Goal: Use online tool/utility

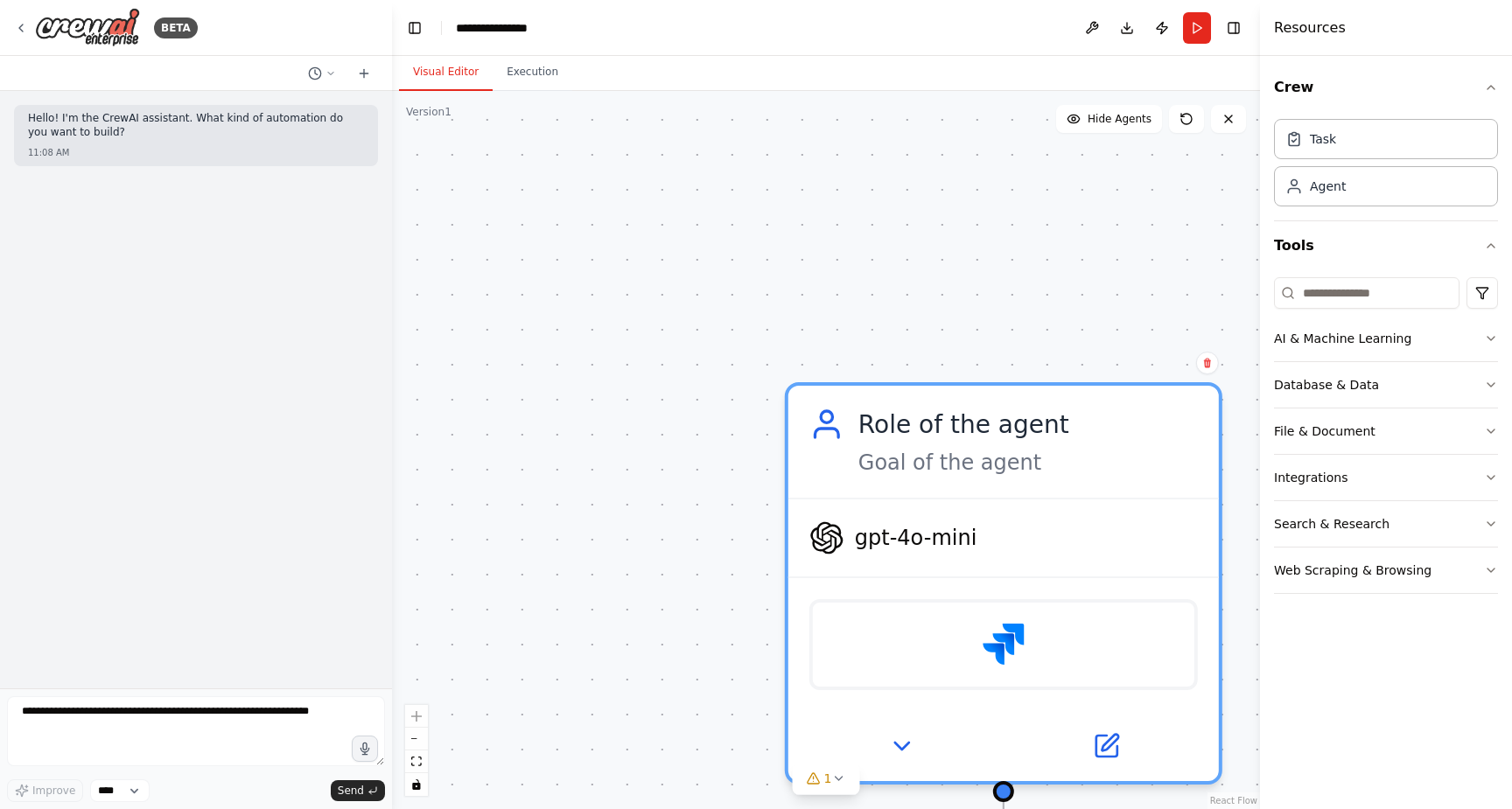
click at [618, 631] on div "**********" at bounding box center [826, 450] width 868 height 719
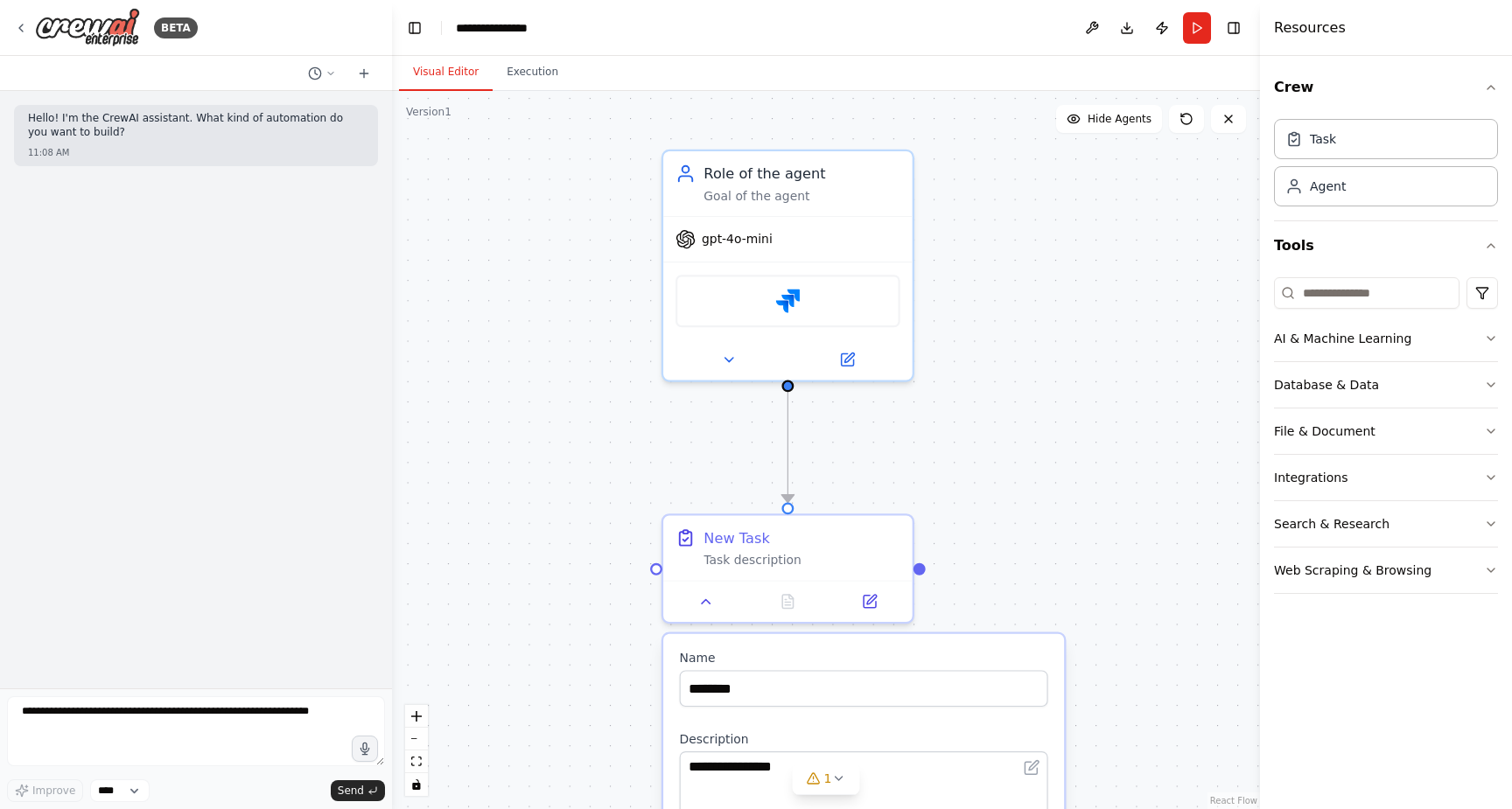
drag, startPoint x: 567, startPoint y: 636, endPoint x: 513, endPoint y: 299, distance: 341.3
click at [513, 299] on div "**********" at bounding box center [826, 450] width 868 height 719
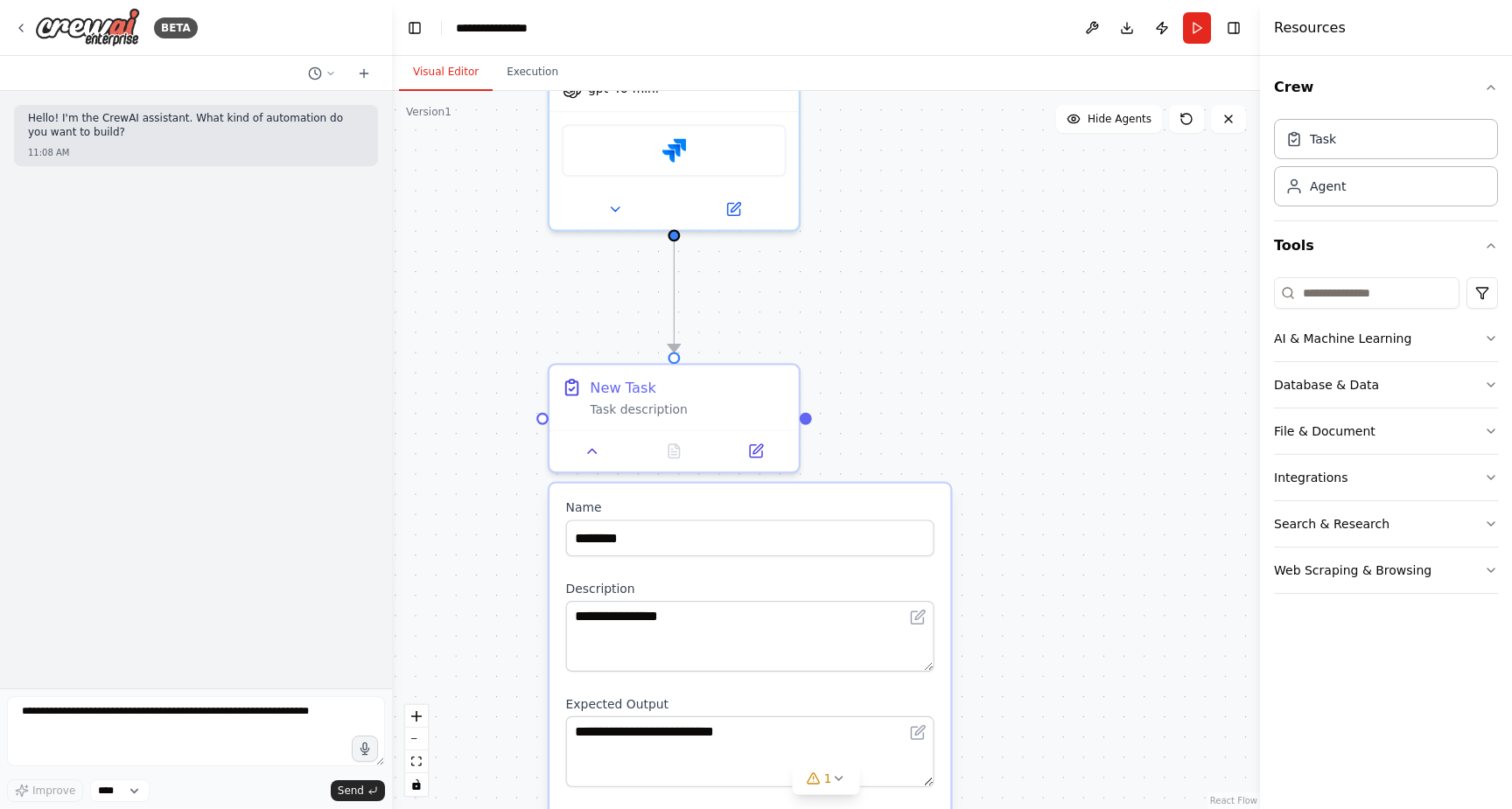
drag, startPoint x: 1112, startPoint y: 484, endPoint x: 992, endPoint y: 324, distance: 200.0
click at [992, 324] on div "**********" at bounding box center [826, 450] width 868 height 719
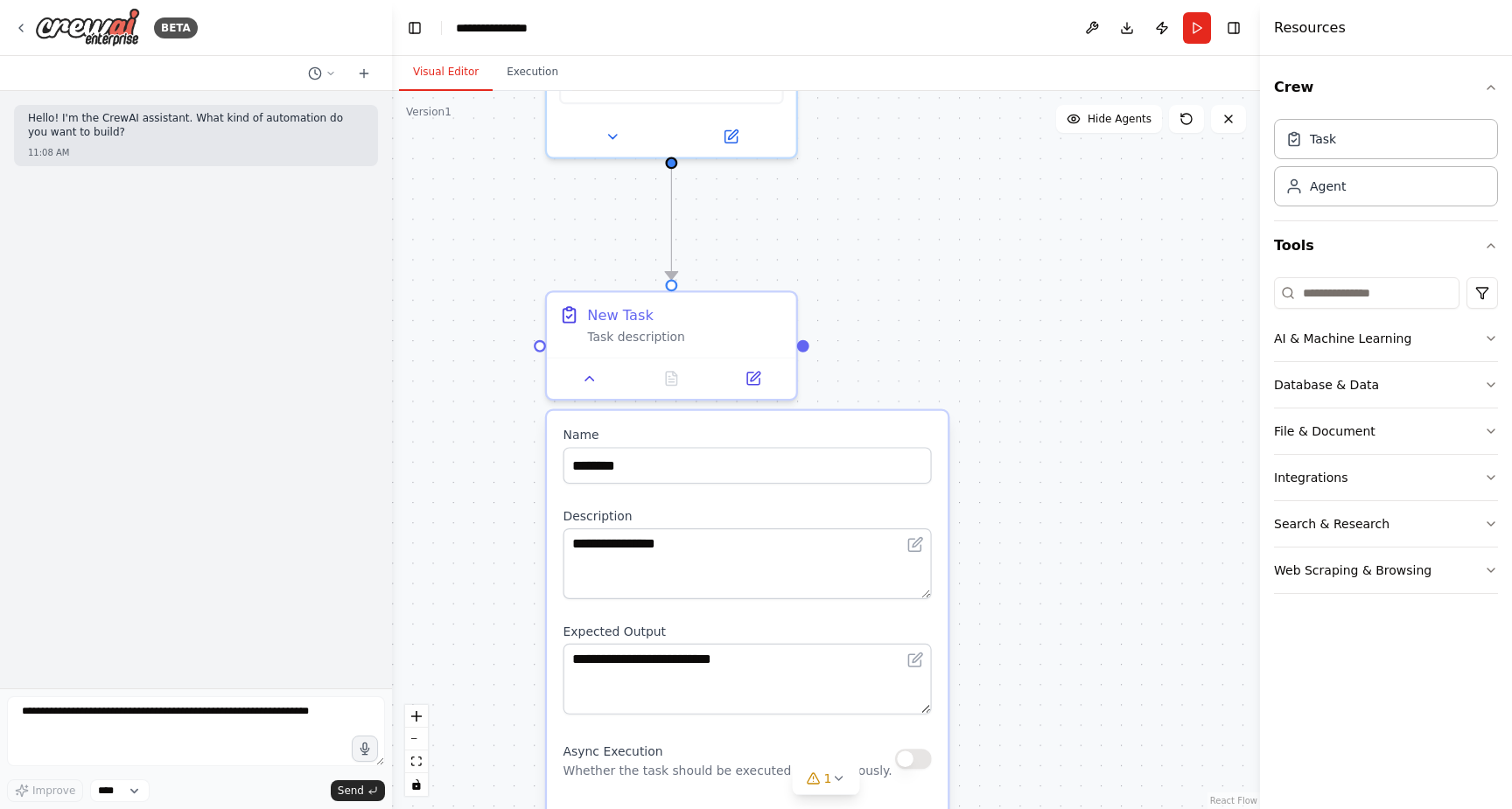
drag, startPoint x: 992, startPoint y: 324, endPoint x: 995, endPoint y: 258, distance: 66.1
click at [995, 258] on div "**********" at bounding box center [826, 450] width 868 height 719
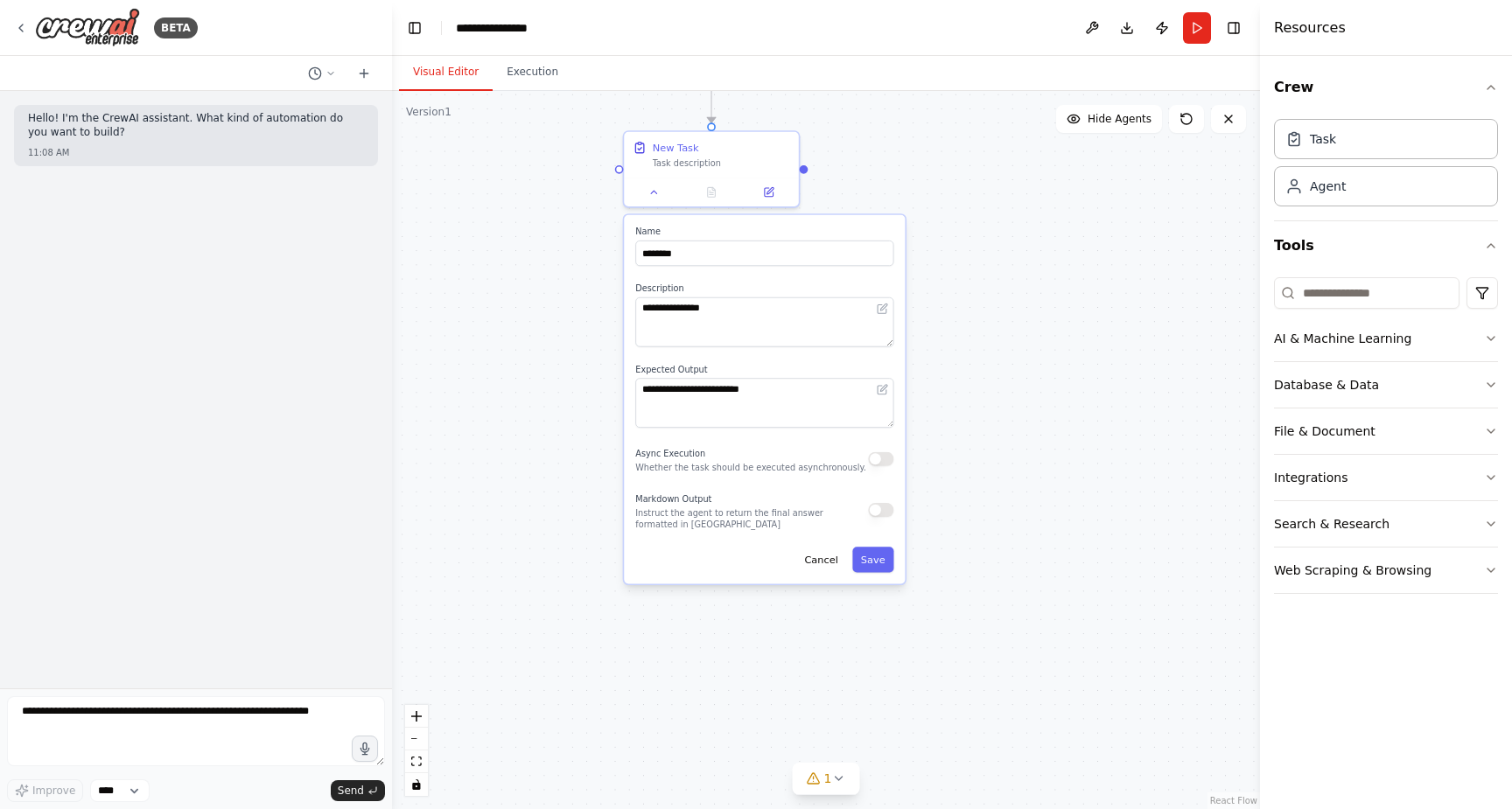
drag, startPoint x: 1112, startPoint y: 630, endPoint x: 1058, endPoint y: 482, distance: 157.5
click at [1058, 482] on div "**********" at bounding box center [826, 450] width 868 height 719
click at [873, 558] on button "Save" at bounding box center [872, 561] width 42 height 26
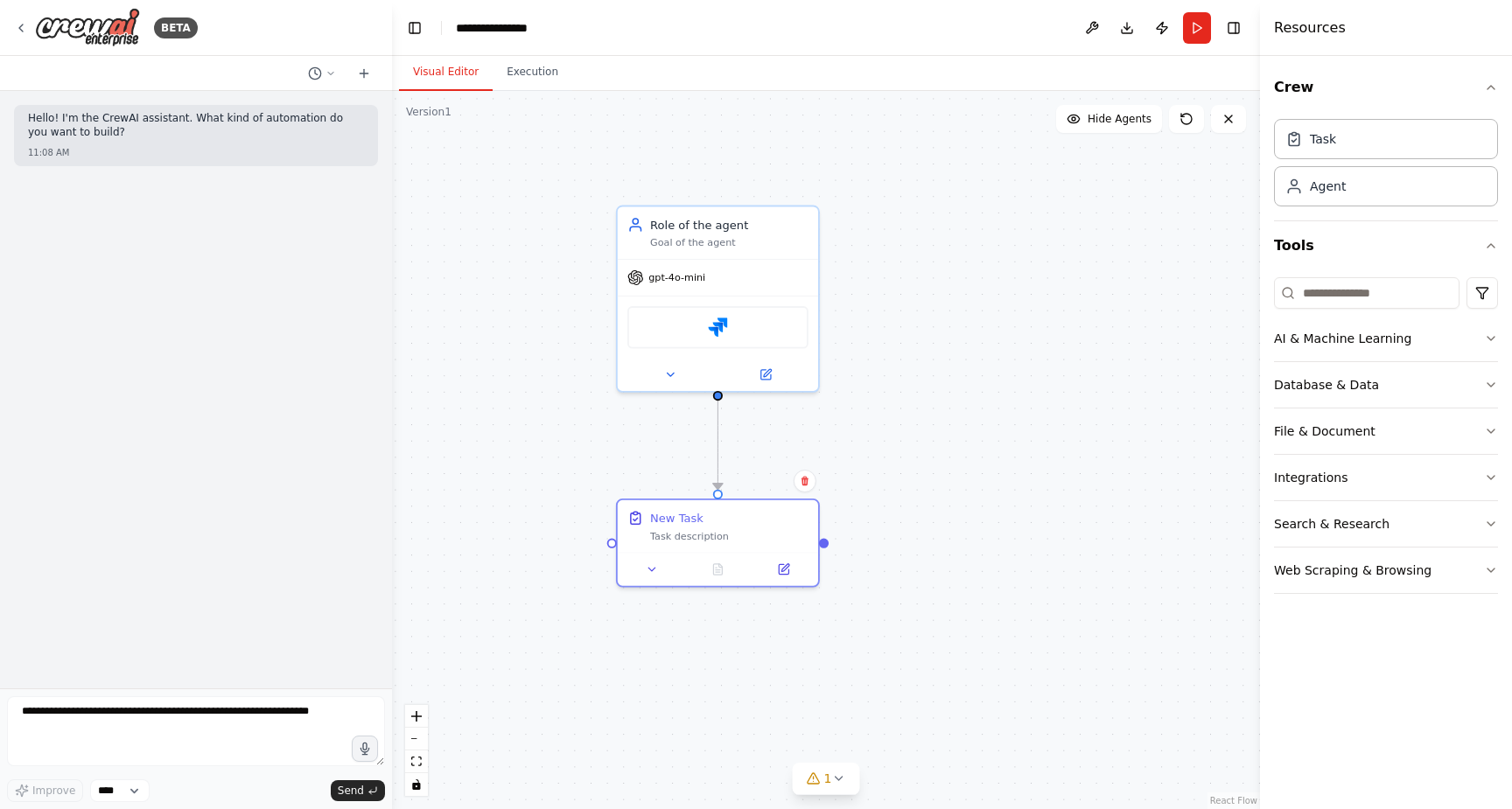
drag, startPoint x: 897, startPoint y: 280, endPoint x: 944, endPoint y: 695, distance: 417.7
click at [944, 695] on div ".deletable-edge-delete-btn { width: 20px; height: 20px; border: 0px solid #ffff…" at bounding box center [826, 450] width 868 height 719
click at [1328, 428] on div "File & Document" at bounding box center [1325, 431] width 101 height 18
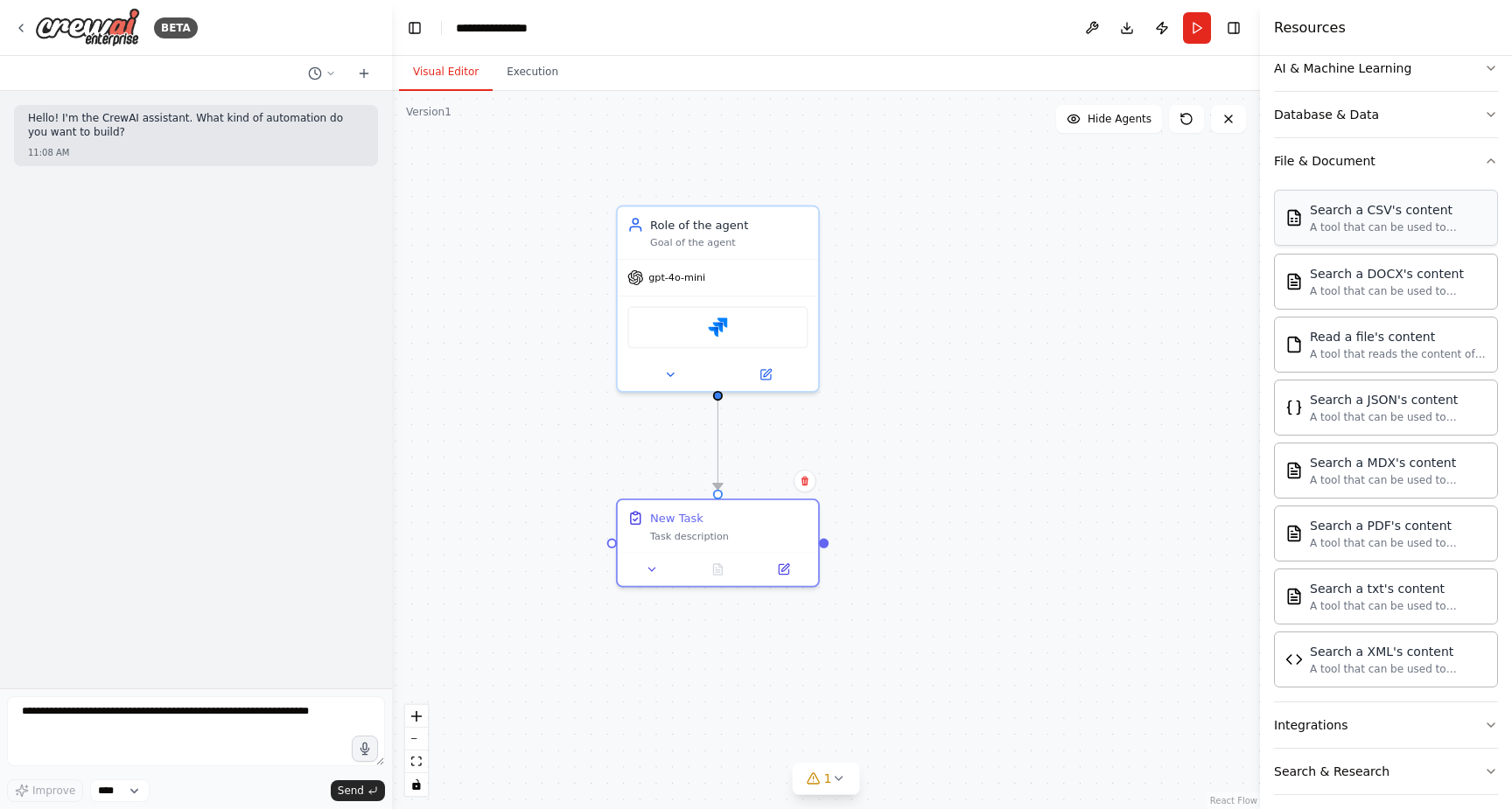
scroll to position [330, 0]
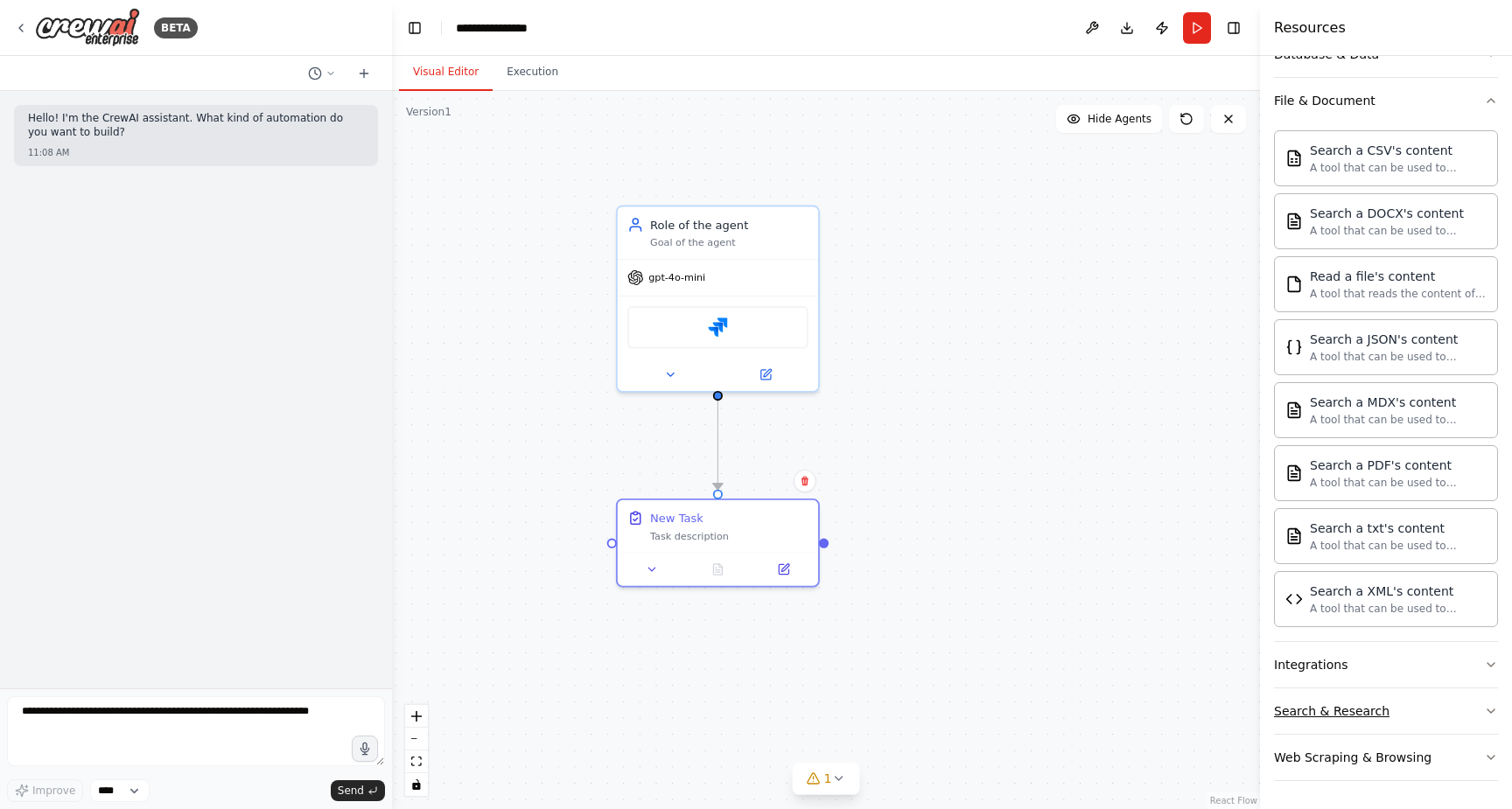
click at [1371, 711] on div "Search & Research" at bounding box center [1331, 711] width 115 height 18
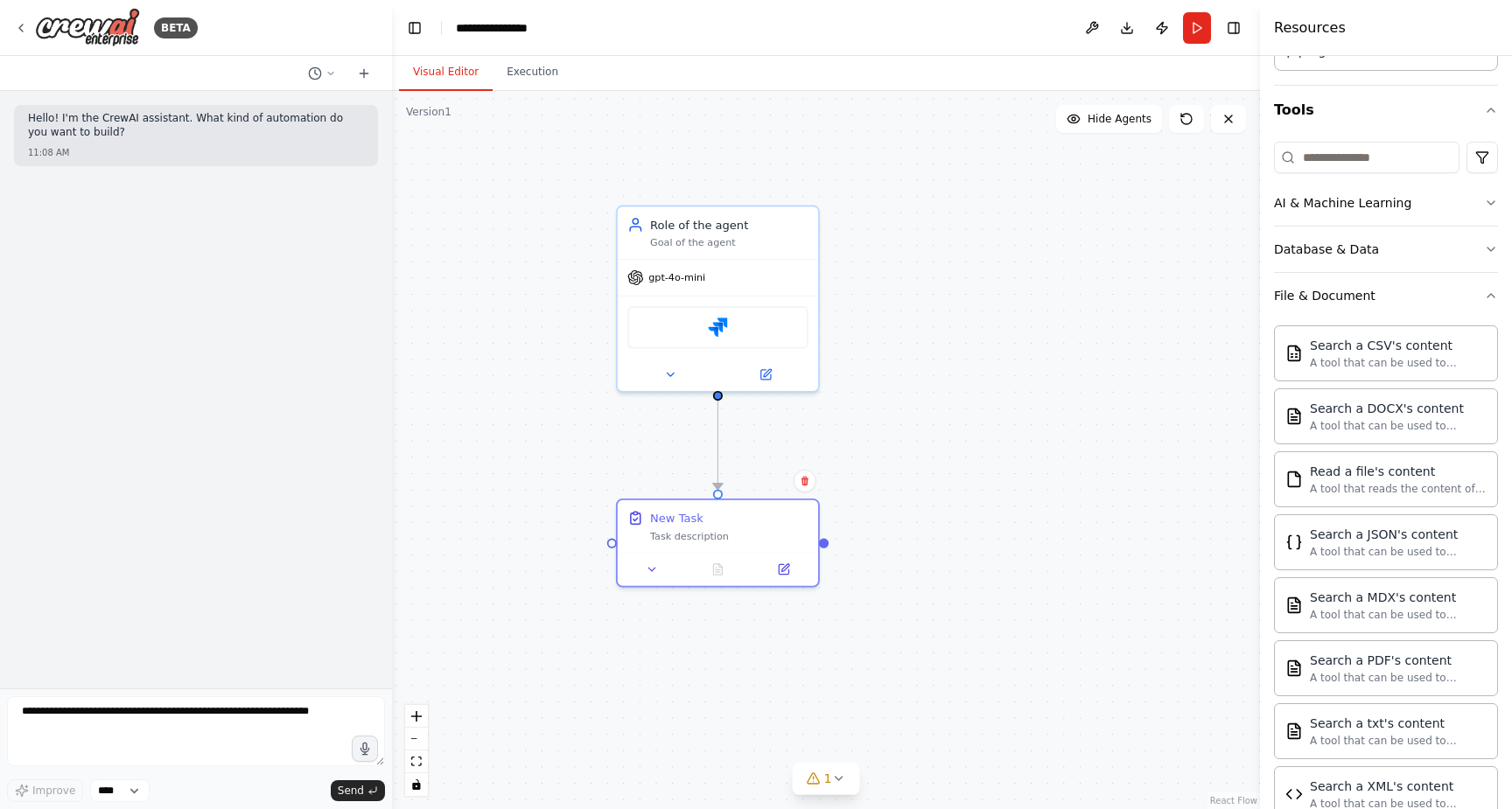
scroll to position [0, 0]
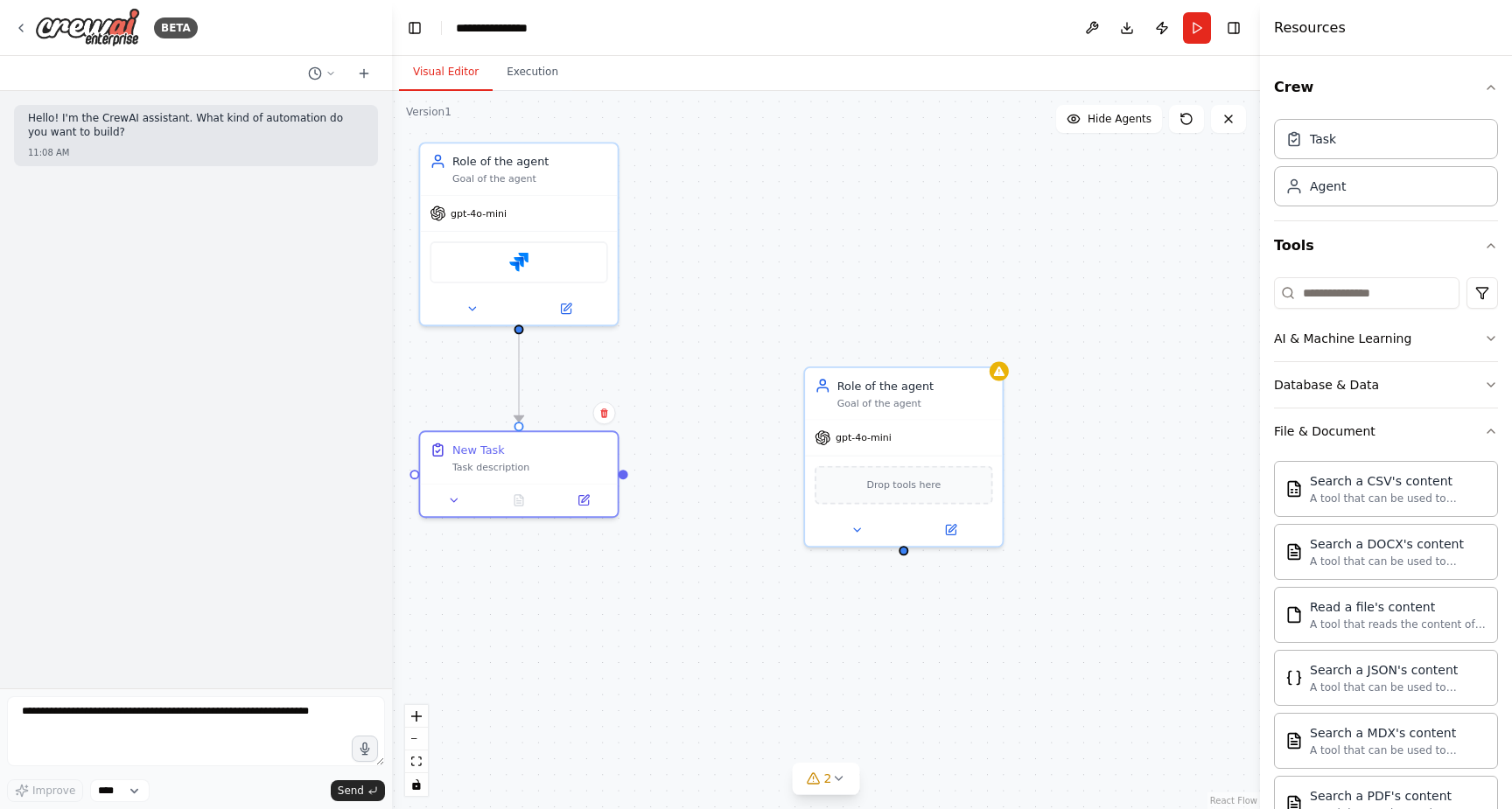
drag, startPoint x: 1235, startPoint y: 524, endPoint x: 1030, endPoint y: 457, distance: 215.7
click at [1030, 457] on div ".deletable-edge-delete-btn { width: 20px; height: 20px; border: 0px solid #ffff…" at bounding box center [826, 450] width 868 height 719
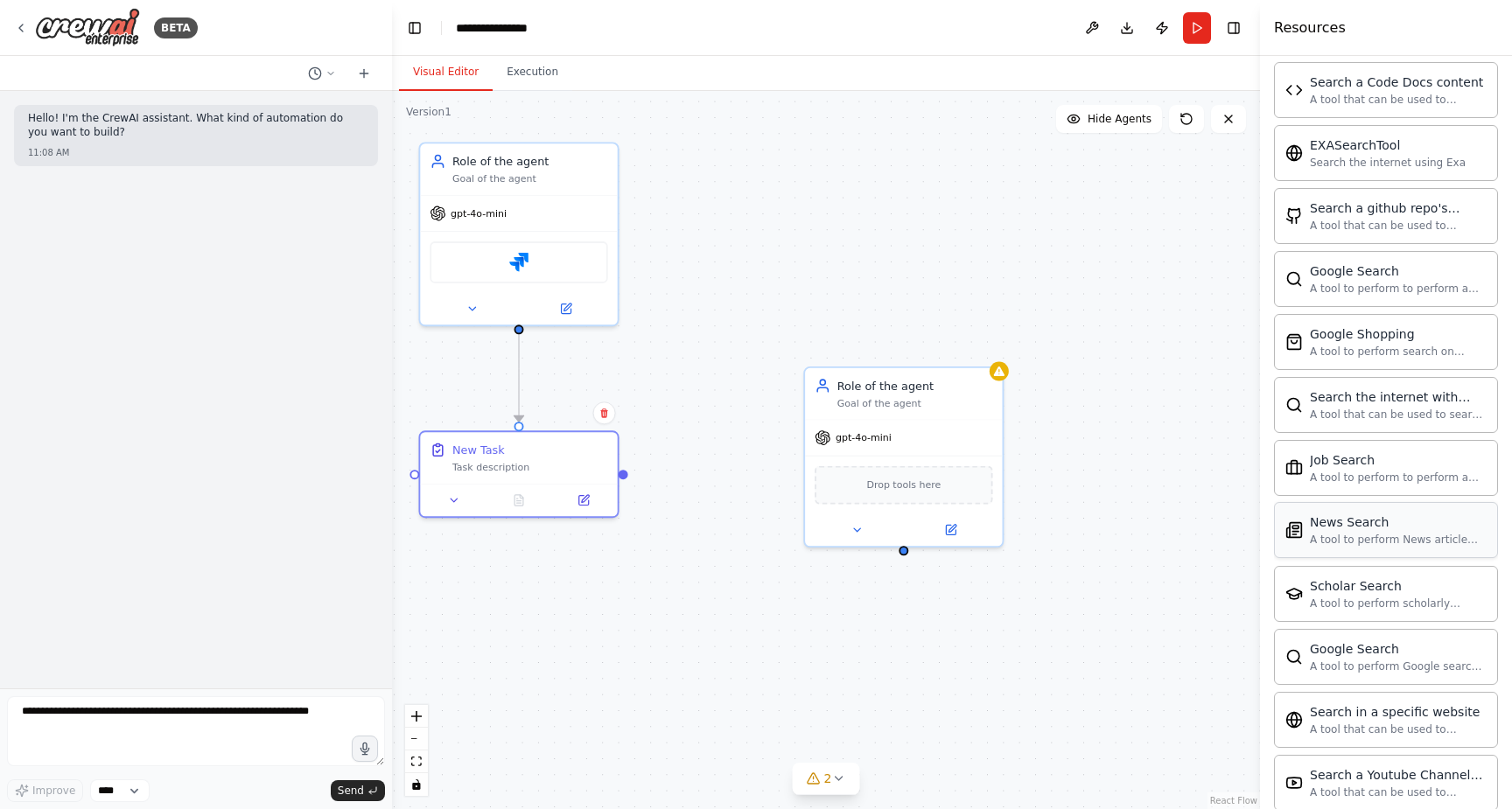
scroll to position [1100, 0]
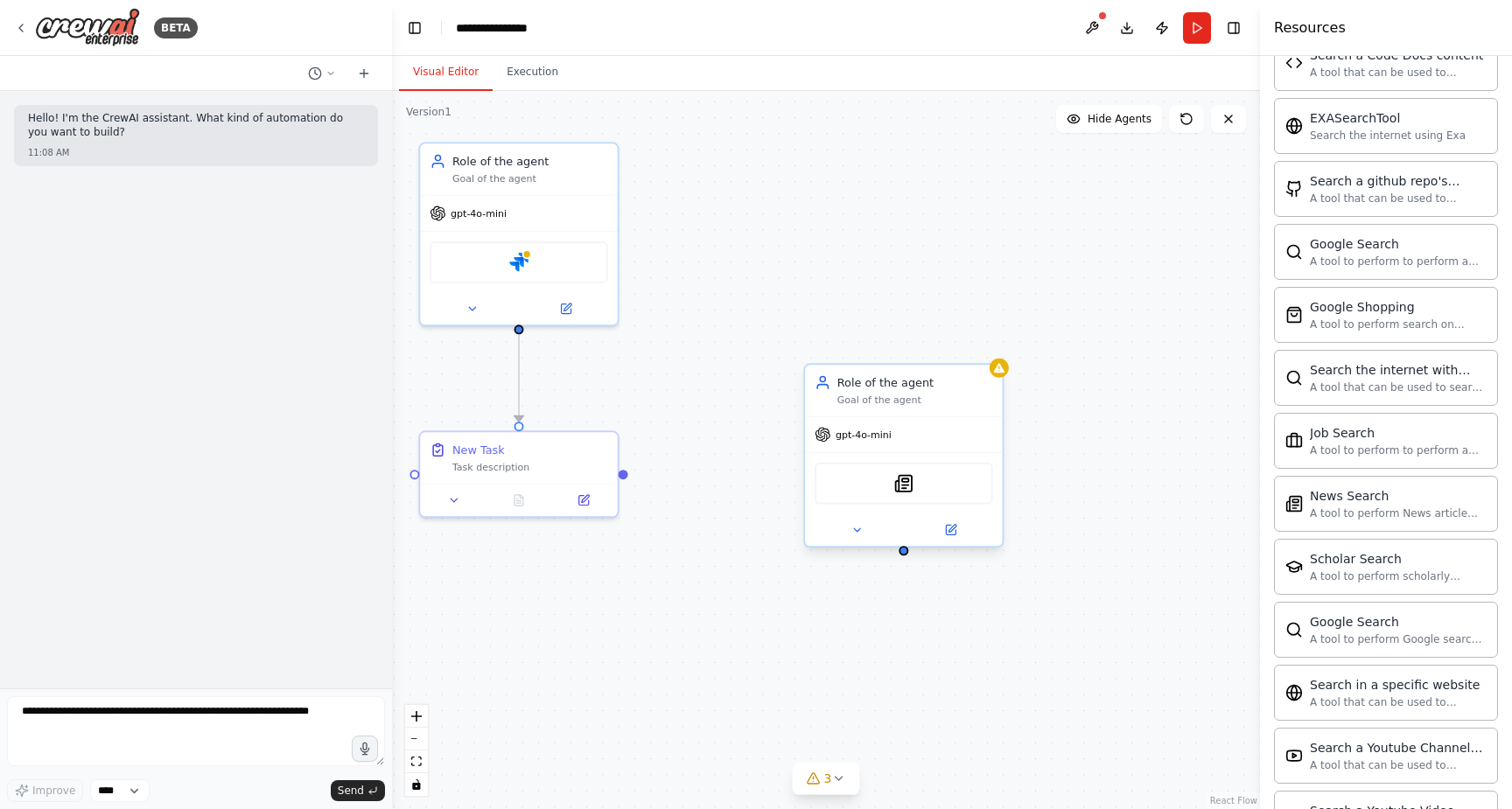
click at [885, 446] on div "gpt-4o-mini" at bounding box center [903, 434] width 196 height 35
click at [871, 432] on span "gpt-4o-mini" at bounding box center [863, 435] width 56 height 13
click at [950, 536] on button at bounding box center [951, 529] width 91 height 19
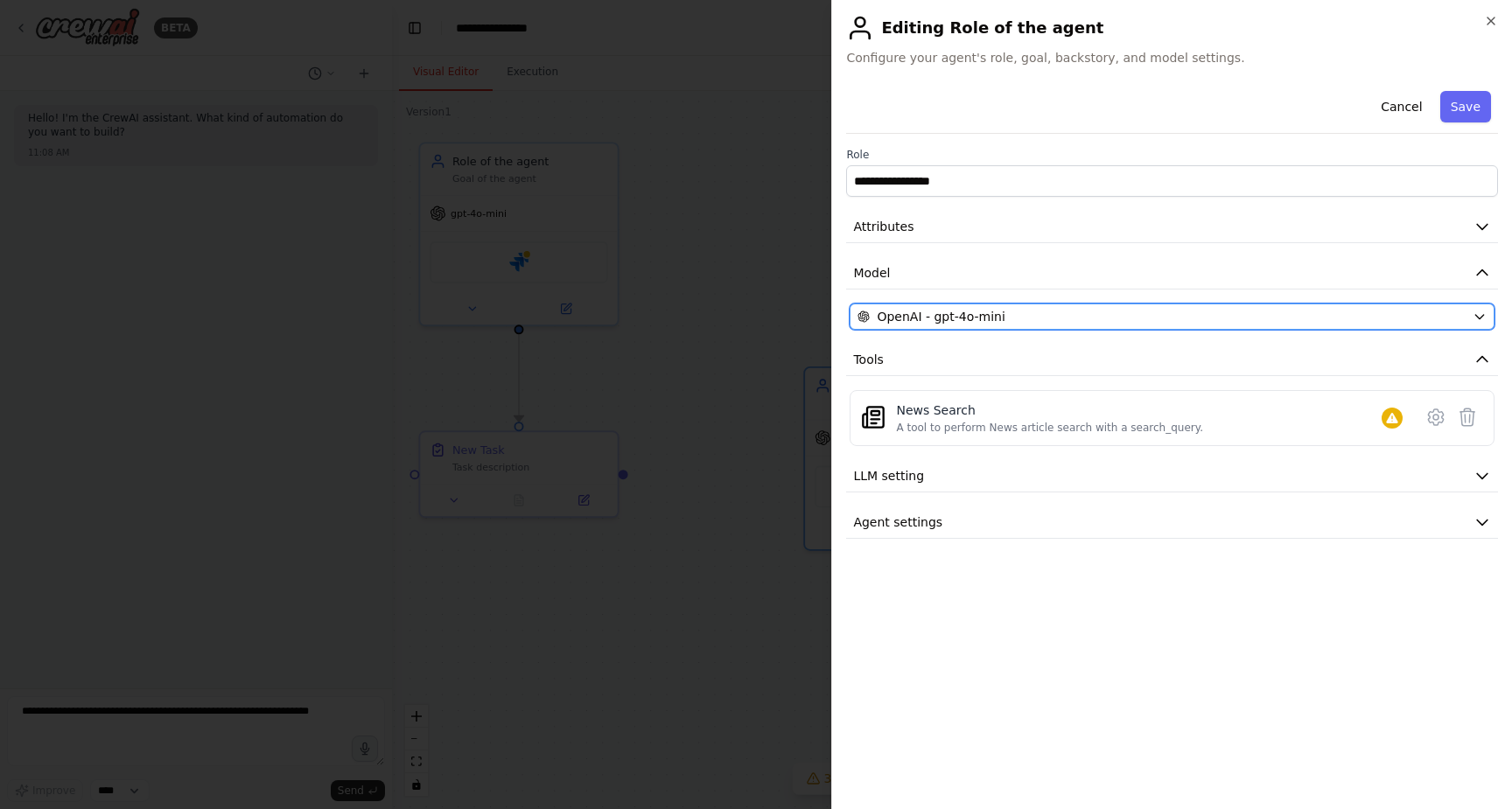
click at [1035, 323] on div "OpenAI - gpt-4o-mini" at bounding box center [1161, 316] width 608 height 18
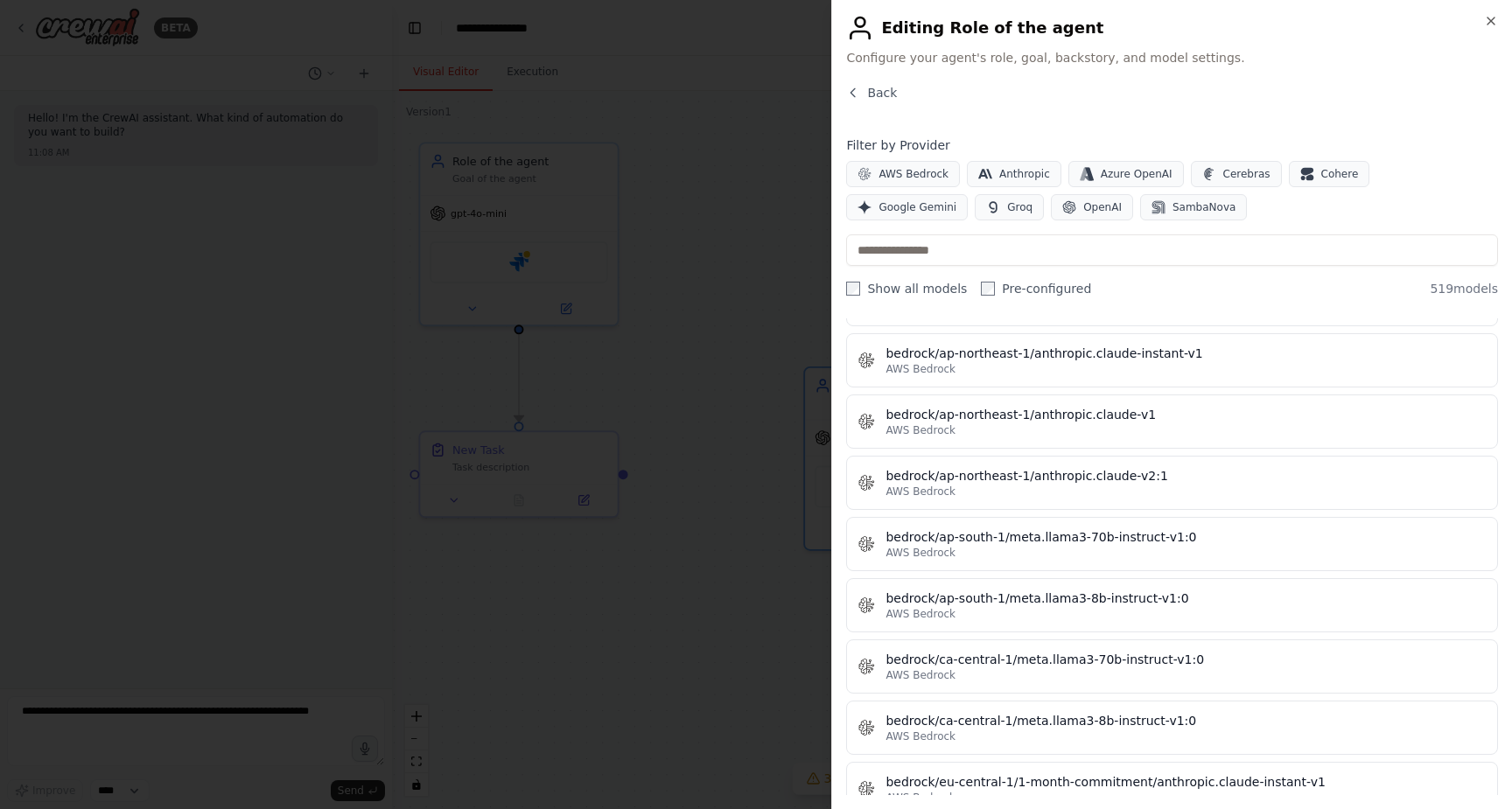
scroll to position [2816, 0]
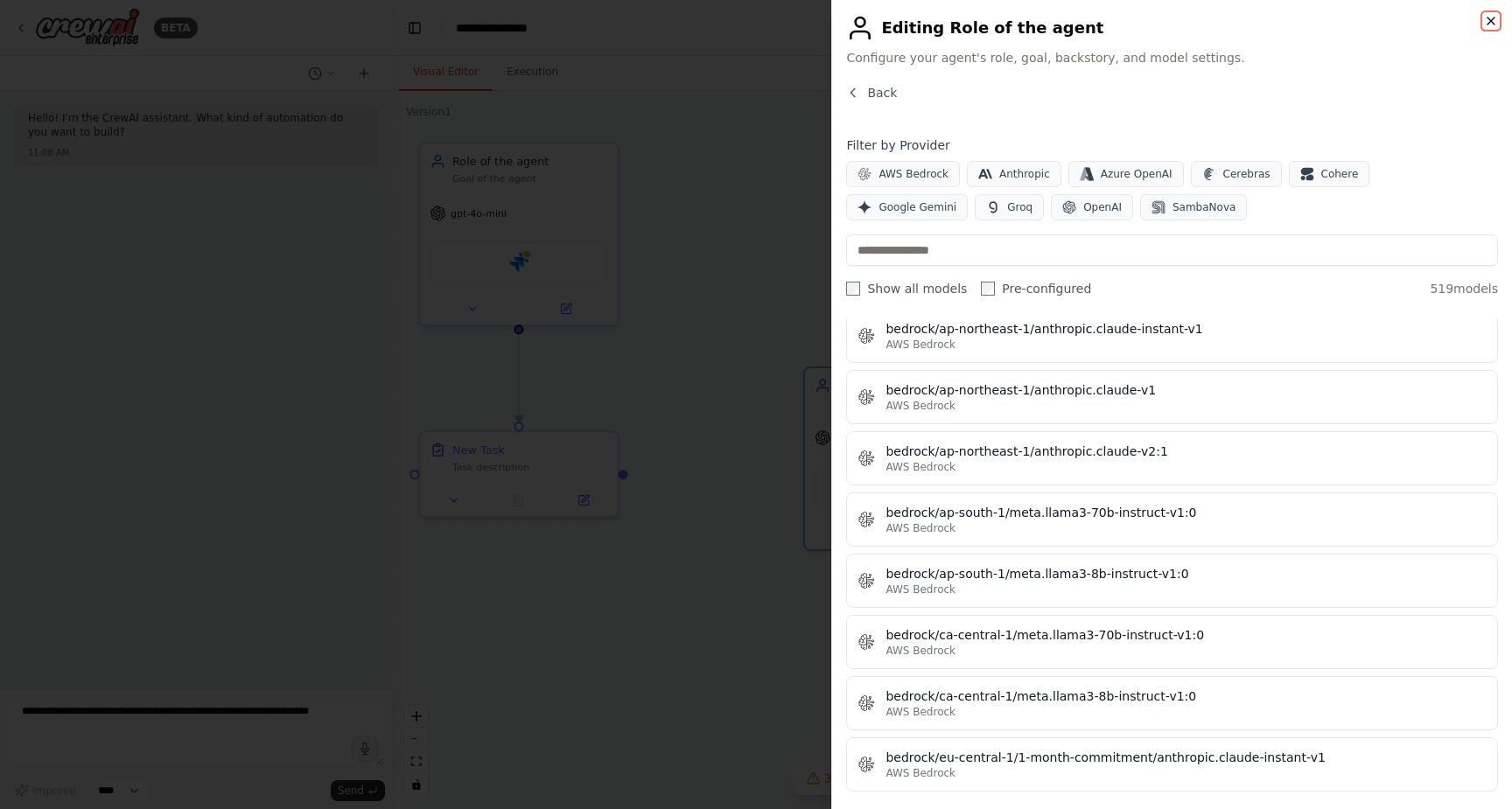
click at [1491, 18] on icon "button" at bounding box center [1490, 20] width 14 height 14
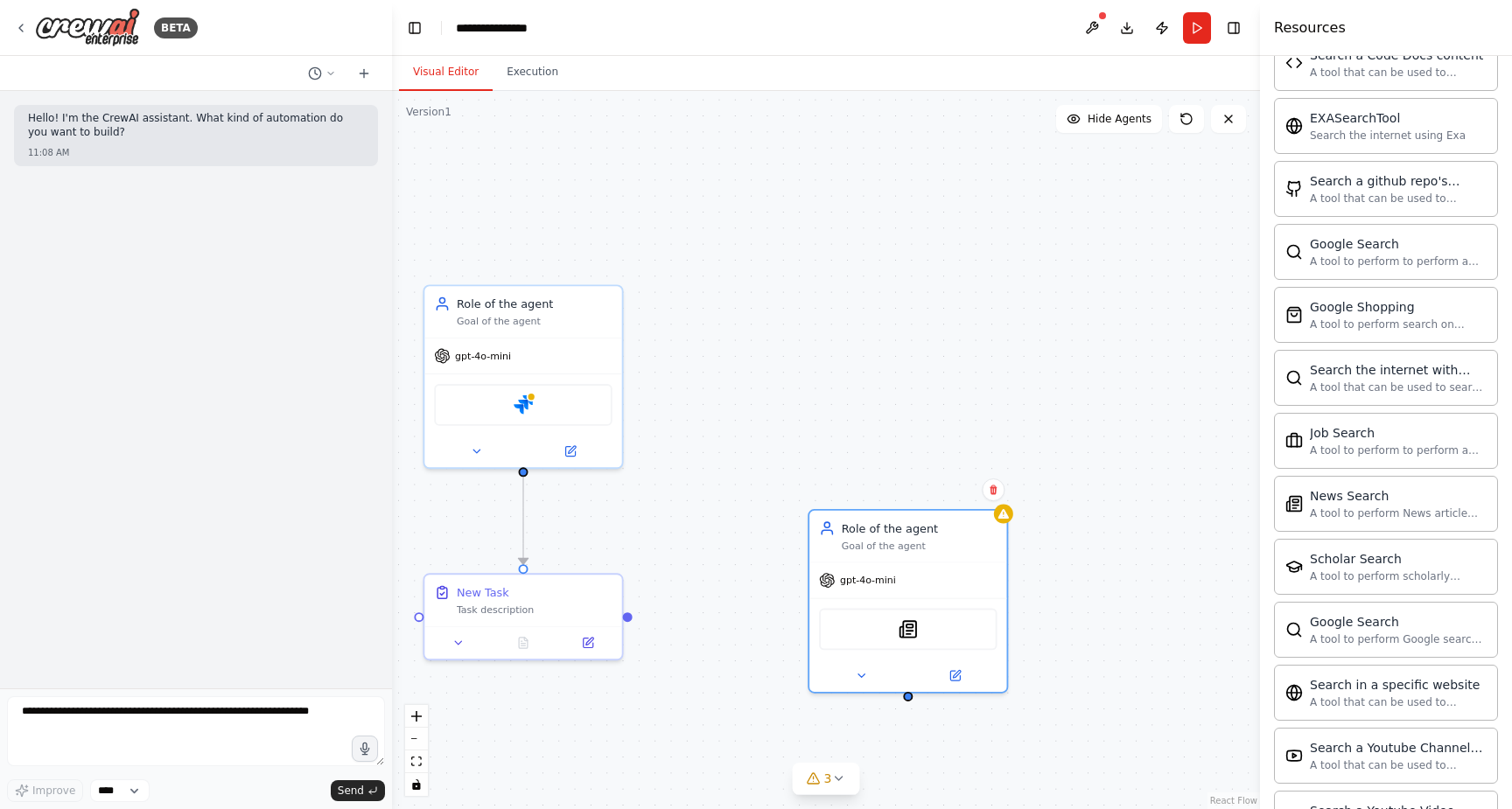
drag, startPoint x: 710, startPoint y: 531, endPoint x: 715, endPoint y: 673, distance: 142.1
click at [715, 673] on div ".deletable-edge-delete-btn { width: 20px; height: 20px; border: 0px solid #ffff…" at bounding box center [826, 450] width 868 height 719
click at [930, 636] on div "SerplyNewsSearchTool" at bounding box center [908, 626] width 178 height 42
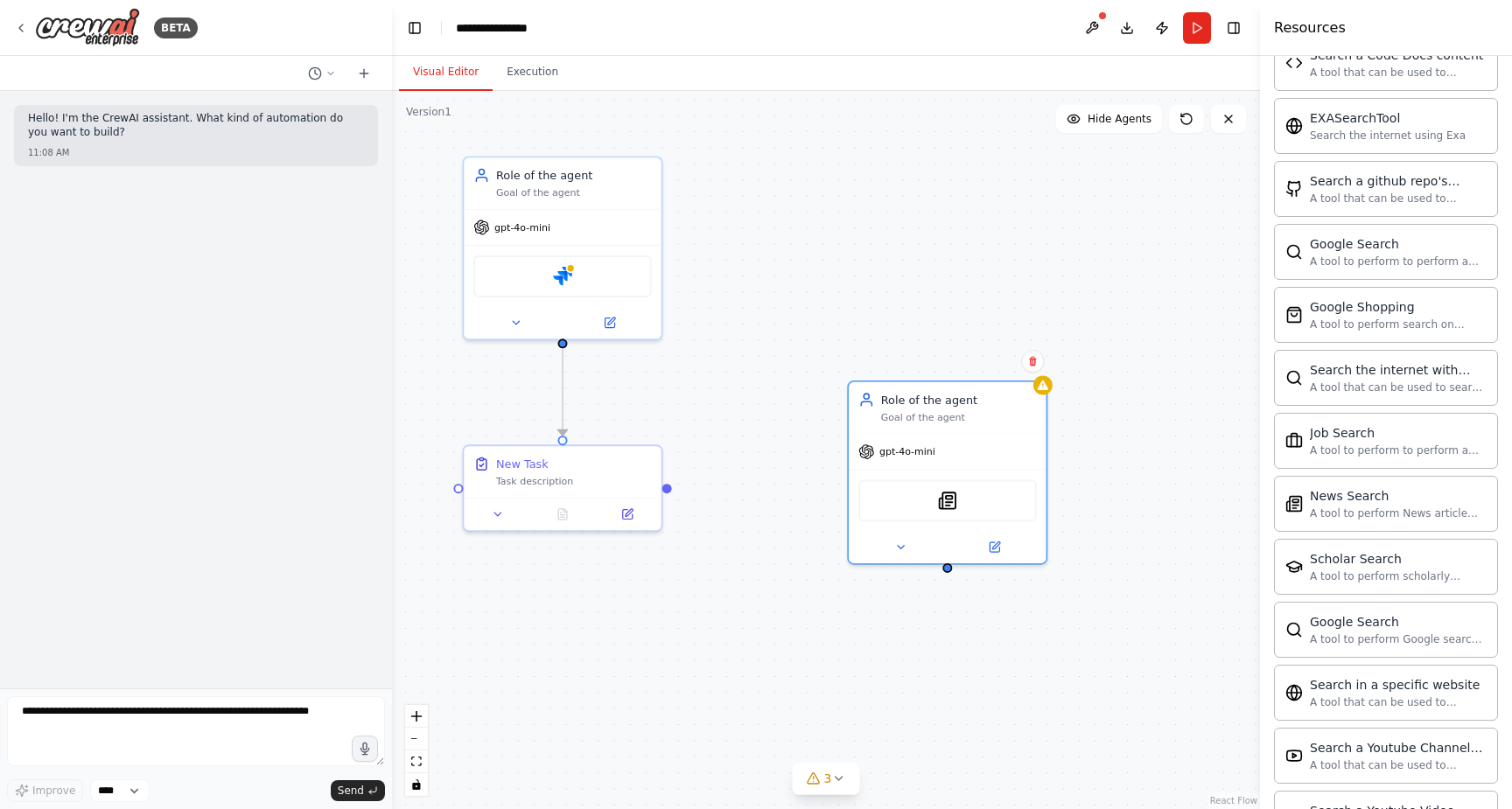
drag, startPoint x: 810, startPoint y: 415, endPoint x: 851, endPoint y: 291, distance: 130.6
click at [851, 291] on div ".deletable-edge-delete-btn { width: 20px; height: 20px; border: 0px solid #ffff…" at bounding box center [826, 450] width 868 height 719
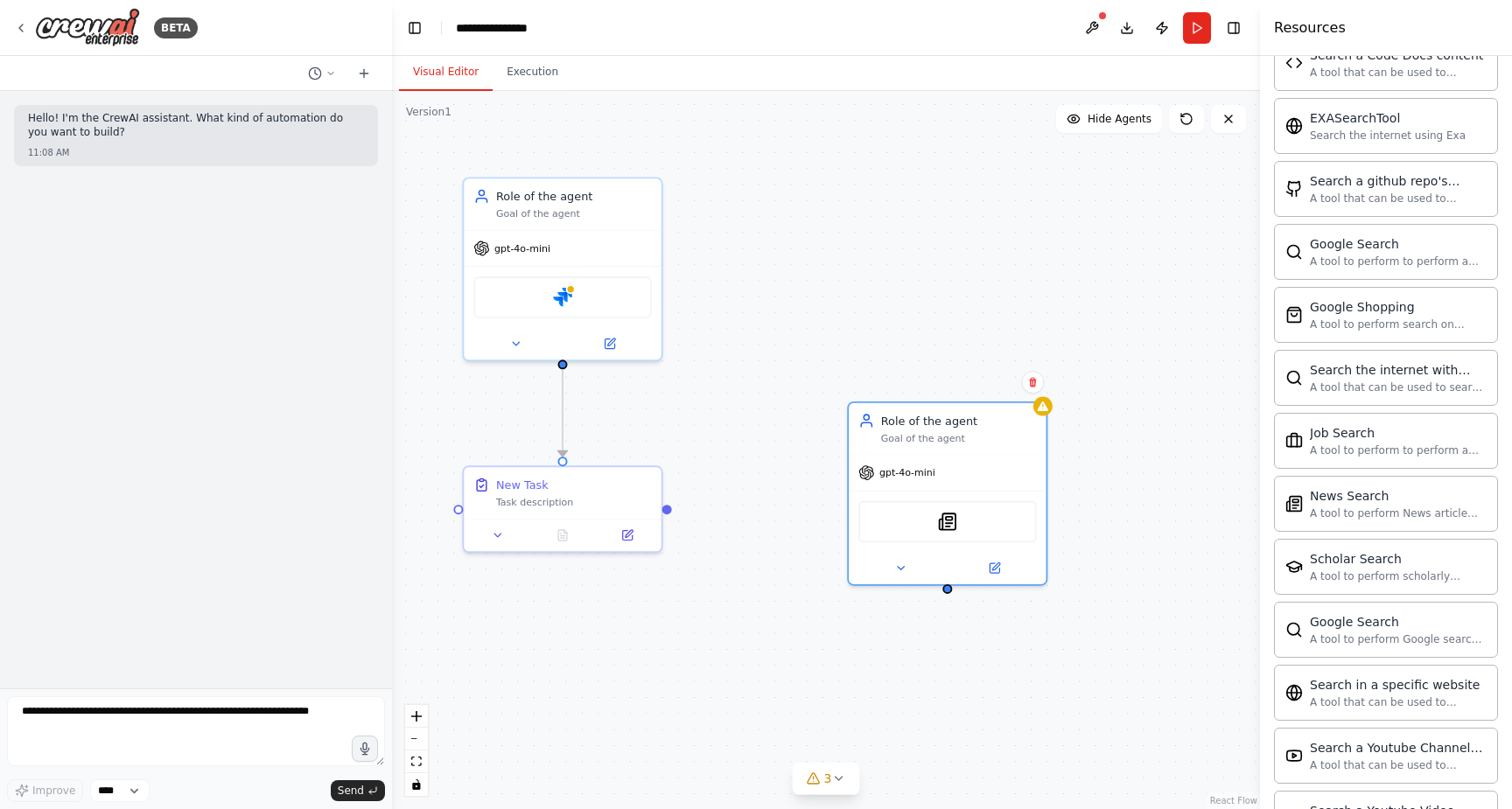
drag, startPoint x: 975, startPoint y: 294, endPoint x: 972, endPoint y: 364, distance: 70.1
click at [972, 364] on div ".deletable-edge-delete-btn { width: 20px; height: 20px; border: 0px solid #ffff…" at bounding box center [826, 450] width 868 height 719
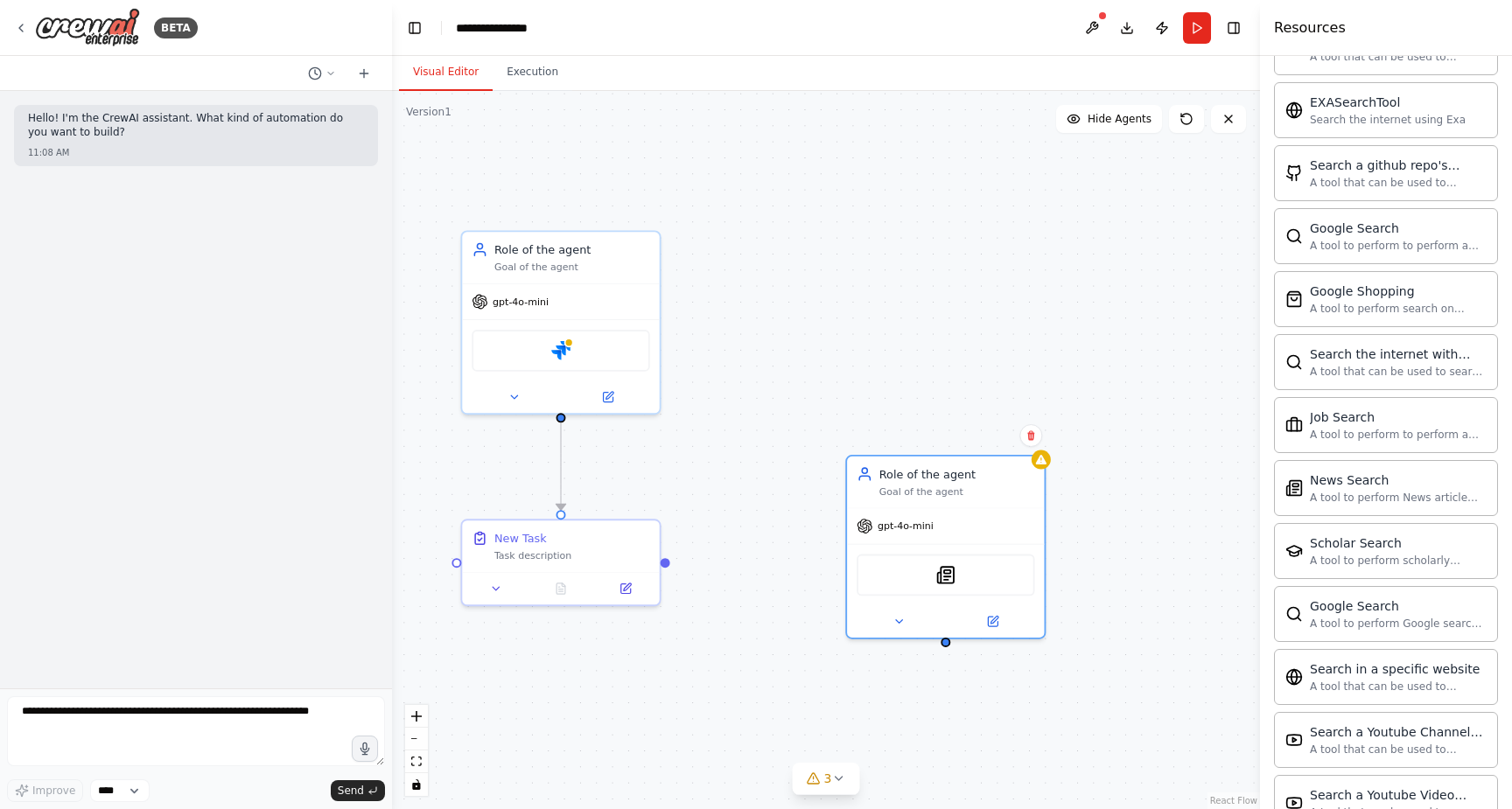
scroll to position [1227, 0]
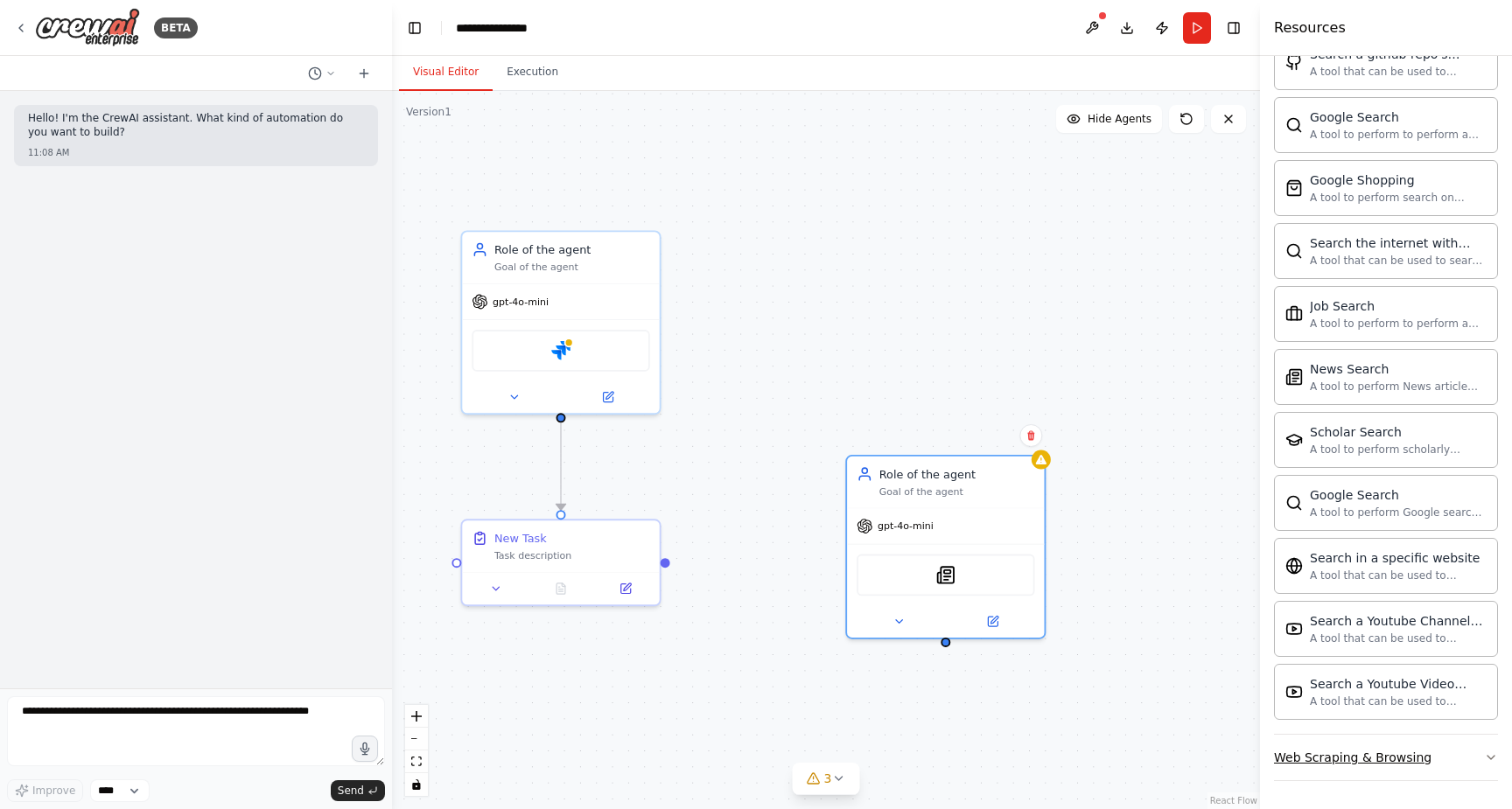
click at [1370, 754] on div "Web Scraping & Browsing" at bounding box center [1352, 757] width 158 height 18
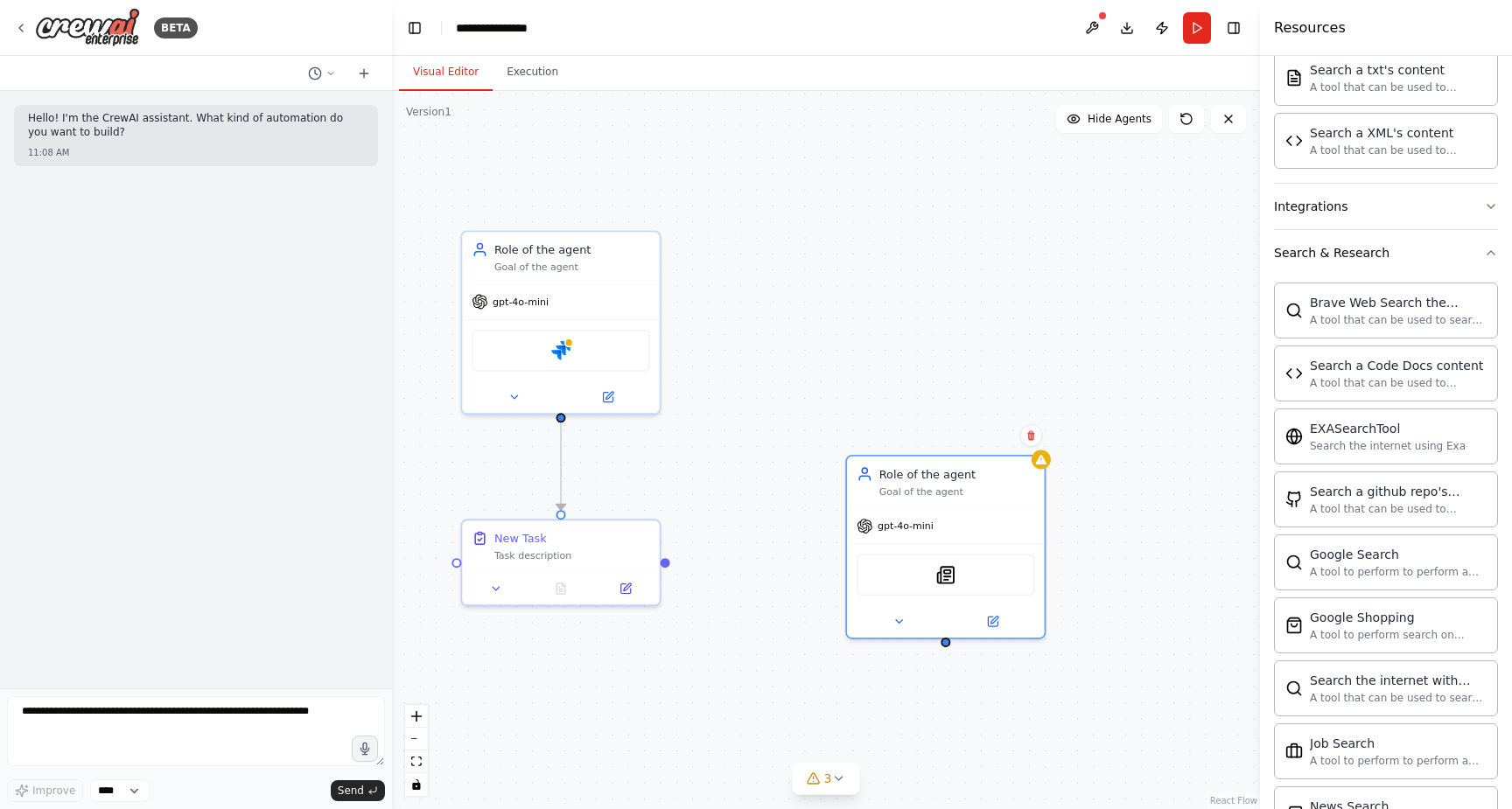
scroll to position [0, 0]
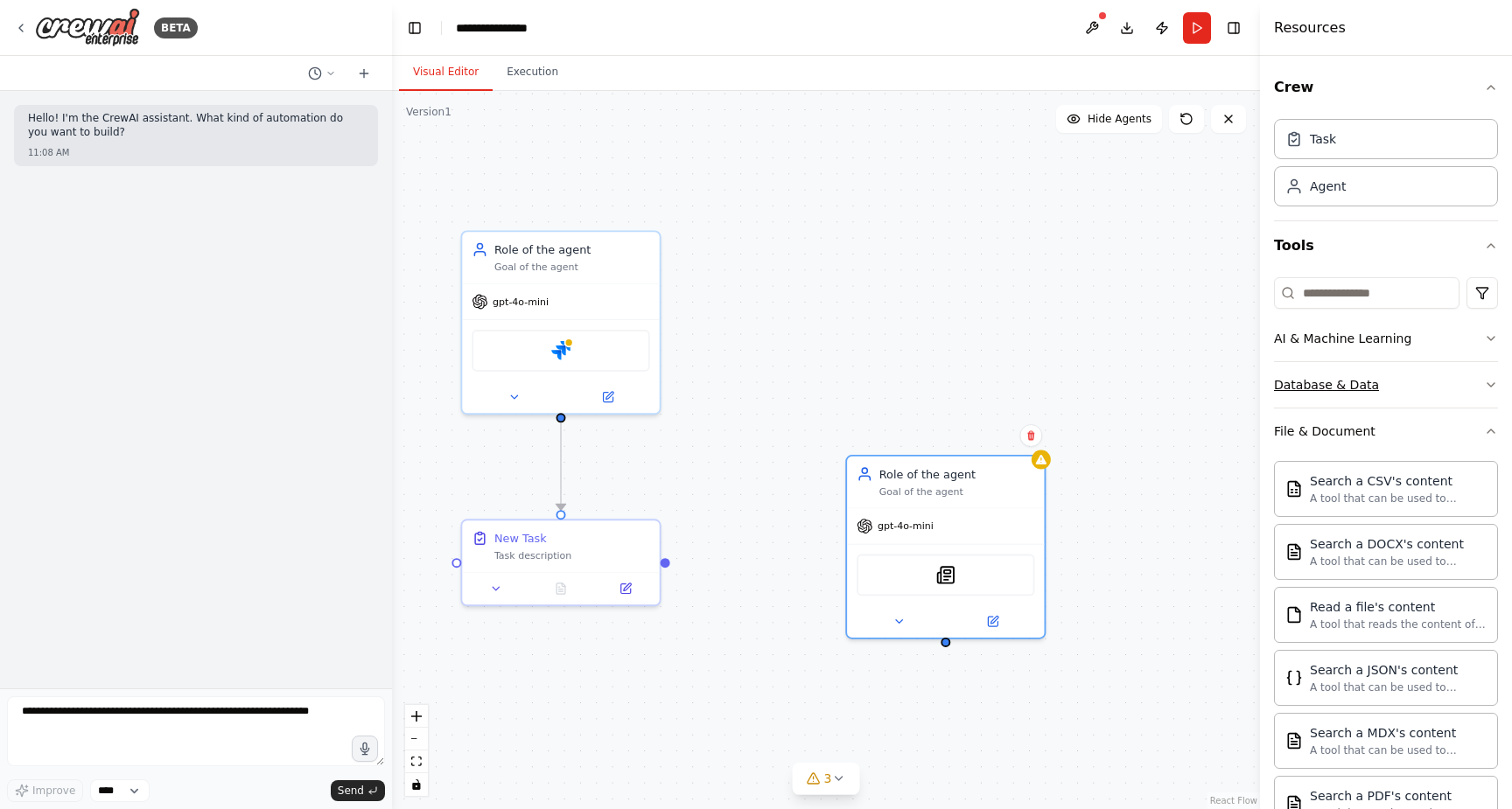
click at [1407, 384] on button "Database & Data" at bounding box center [1386, 385] width 224 height 45
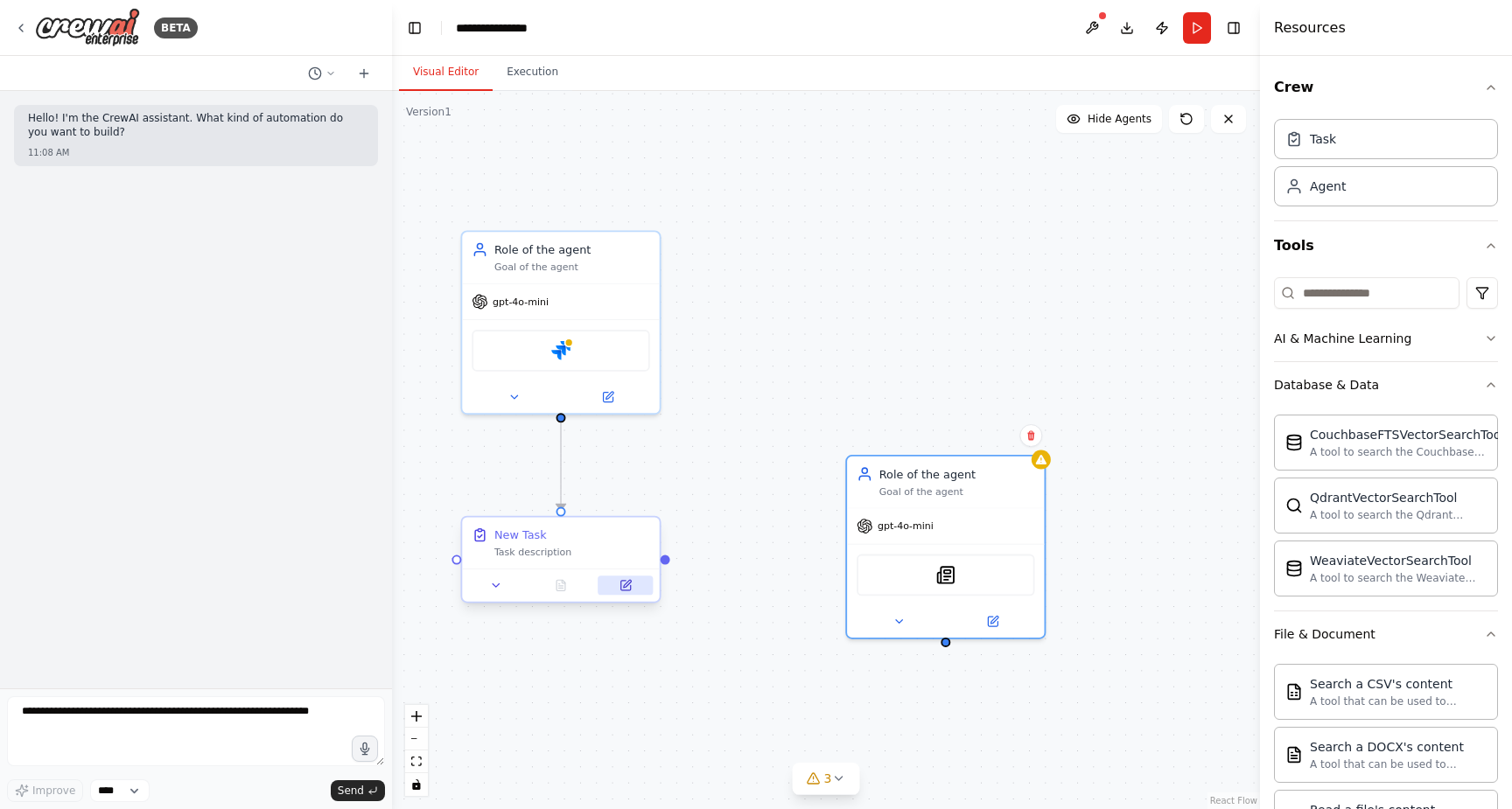
click at [623, 583] on icon at bounding box center [625, 586] width 9 height 9
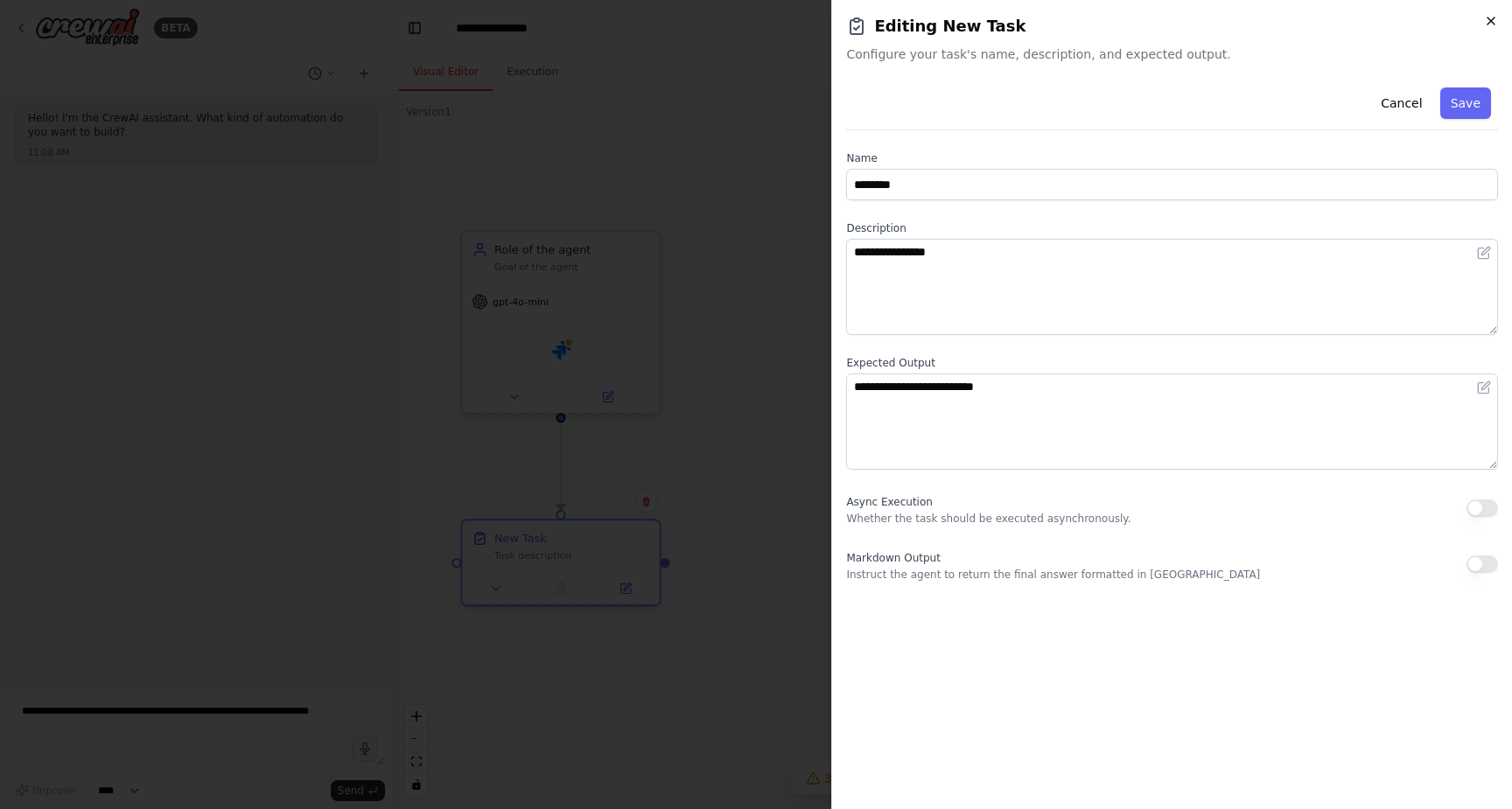
click at [1490, 19] on icon "button" at bounding box center [1491, 21] width 7 height 7
